Goal: Obtain resource: Download file/media

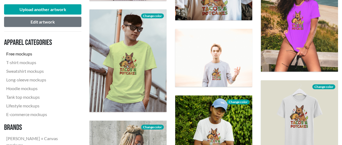
scroll to position [705, 0]
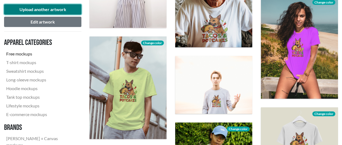
click at [48, 9] on button "Upload another artwork" at bounding box center [42, 9] width 77 height 10
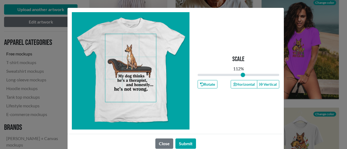
drag, startPoint x: 236, startPoint y: 74, endPoint x: 240, endPoint y: 73, distance: 4.5
type input "1.12"
click at [240, 73] on input "range" at bounding box center [238, 75] width 82 height 6
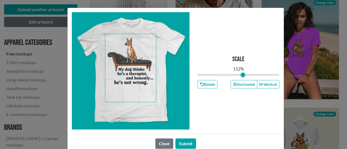
click at [127, 72] on span at bounding box center [130, 68] width 51 height 68
click at [184, 143] on button "Submit" at bounding box center [185, 144] width 21 height 10
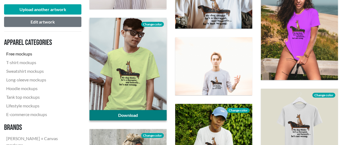
scroll to position [732, 0]
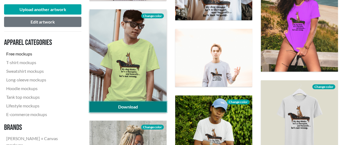
click at [151, 110] on link "Download" at bounding box center [128, 107] width 77 height 10
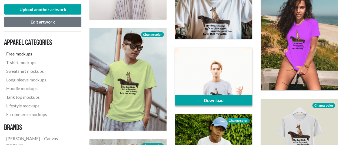
scroll to position [705, 0]
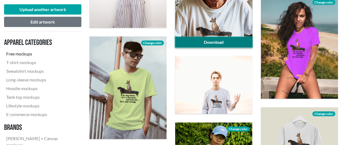
click at [197, 40] on link "Download" at bounding box center [213, 42] width 77 height 10
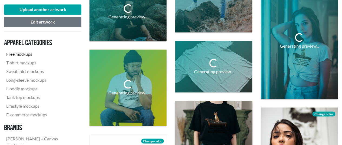
scroll to position [462, 0]
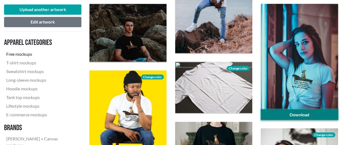
click at [315, 112] on link "Download" at bounding box center [299, 114] width 77 height 10
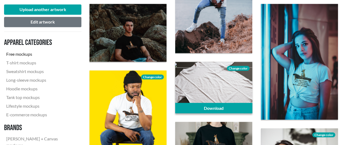
click at [234, 68] on span "Change color" at bounding box center [238, 68] width 23 height 5
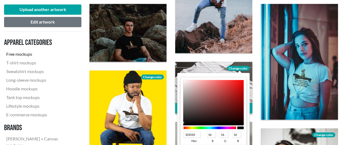
type input "D8D0D0"
type input "216"
type input "208"
click at [185, 87] on div at bounding box center [213, 102] width 61 height 45
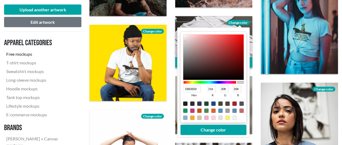
scroll to position [516, 0]
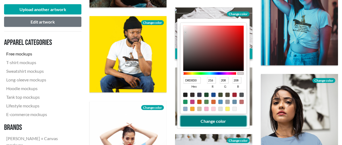
click at [231, 122] on button "Change color" at bounding box center [214, 121] width 66 height 10
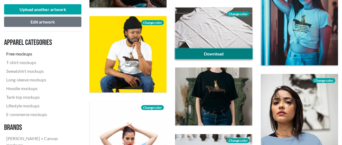
click at [229, 55] on link "Download" at bounding box center [213, 54] width 77 height 10
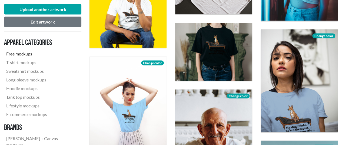
scroll to position [597, 0]
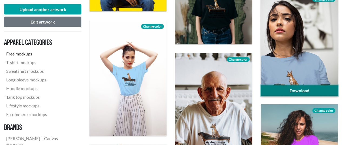
click at [322, 88] on link "Download" at bounding box center [299, 91] width 77 height 10
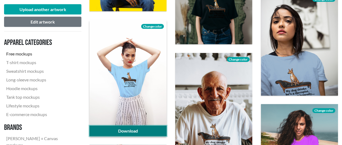
click at [142, 128] on link "Download" at bounding box center [128, 131] width 77 height 10
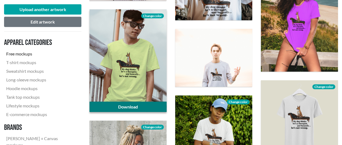
scroll to position [841, 0]
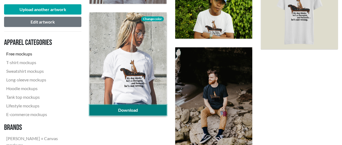
click at [122, 109] on link "Download" at bounding box center [128, 110] width 77 height 10
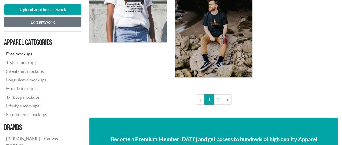
scroll to position [949, 0]
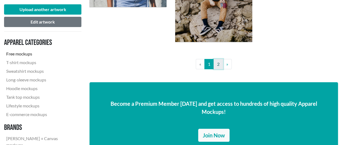
click at [217, 67] on link "2" at bounding box center [218, 64] width 9 height 10
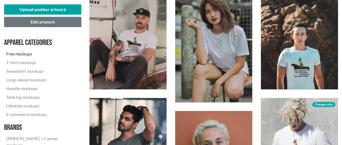
scroll to position [271, 0]
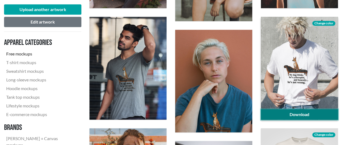
click at [303, 113] on link "Download" at bounding box center [299, 114] width 77 height 10
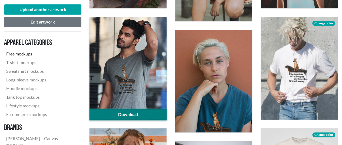
click at [153, 115] on link "Download" at bounding box center [128, 114] width 77 height 10
